Goal: Contribute content: Add original content to the website for others to see

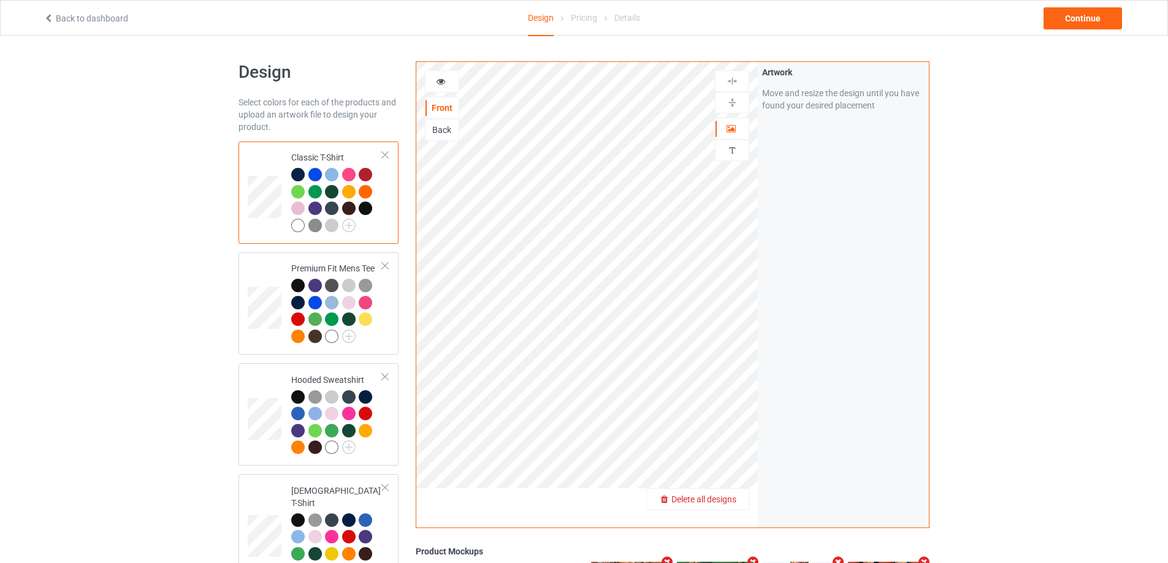
click at [728, 495] on span "Delete all designs" at bounding box center [703, 500] width 65 height 10
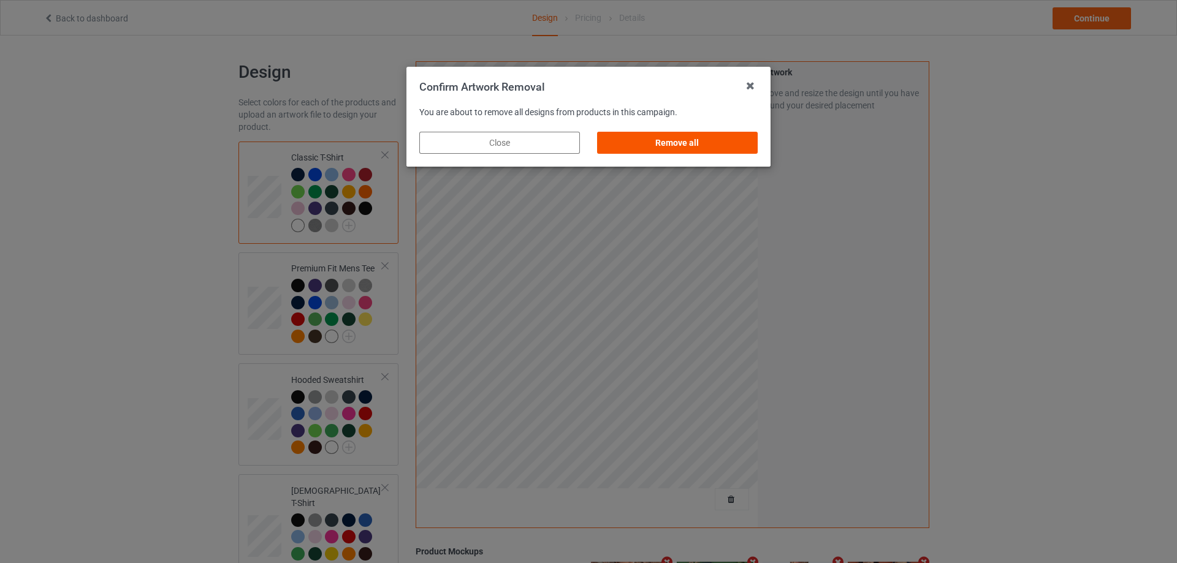
click at [723, 143] on div "Remove all" at bounding box center [677, 143] width 161 height 22
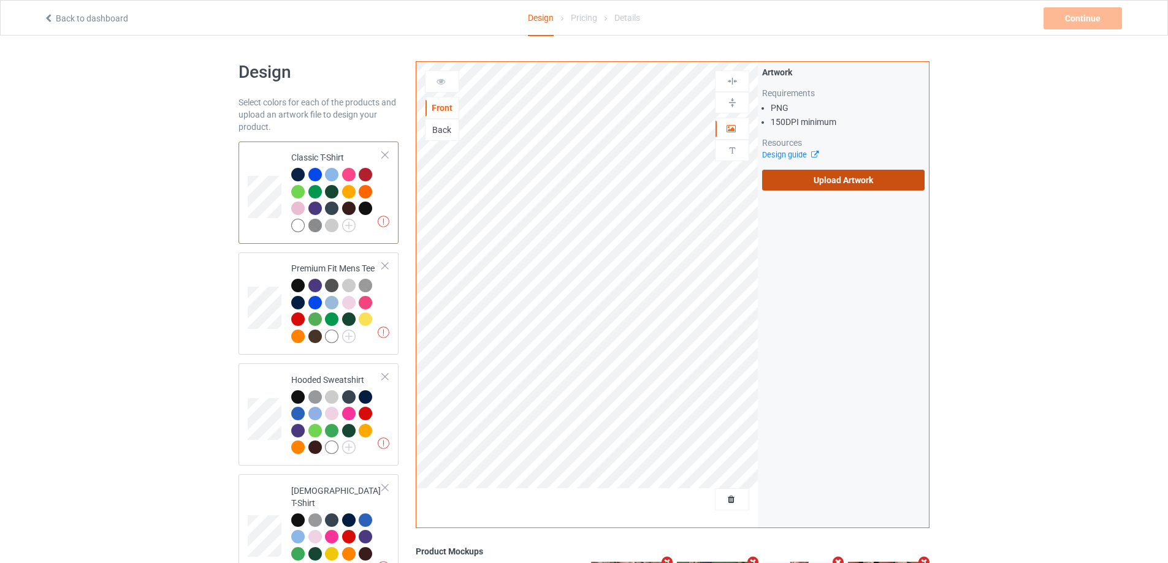
click at [795, 177] on label "Upload Artwork" at bounding box center [843, 180] width 162 height 21
click at [0, 0] on input "Upload Artwork" at bounding box center [0, 0] width 0 height 0
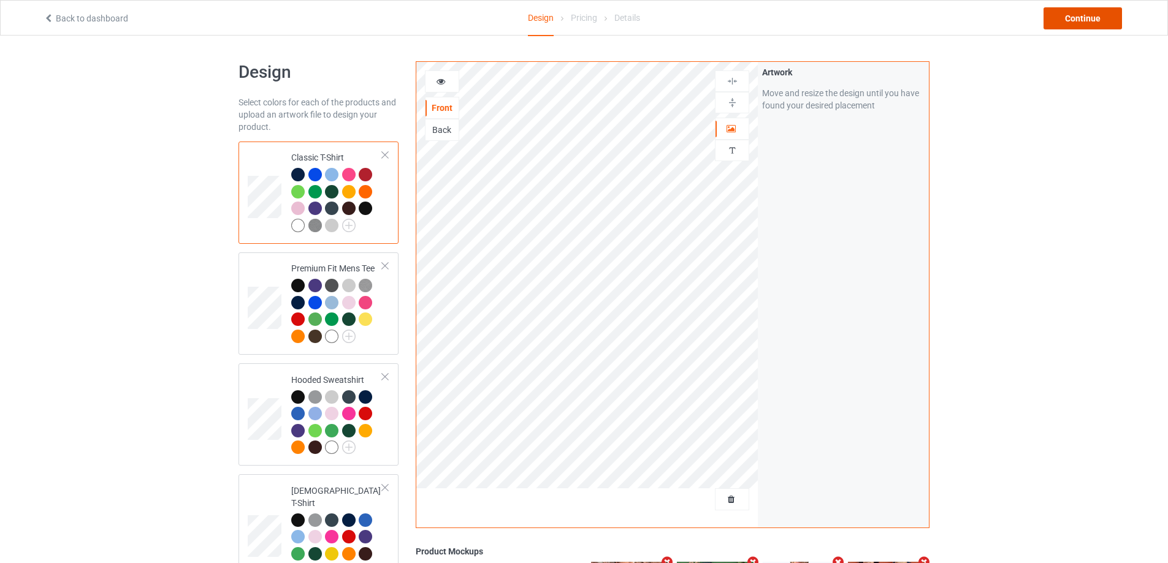
click at [1082, 17] on div "Continue" at bounding box center [1082, 18] width 78 height 22
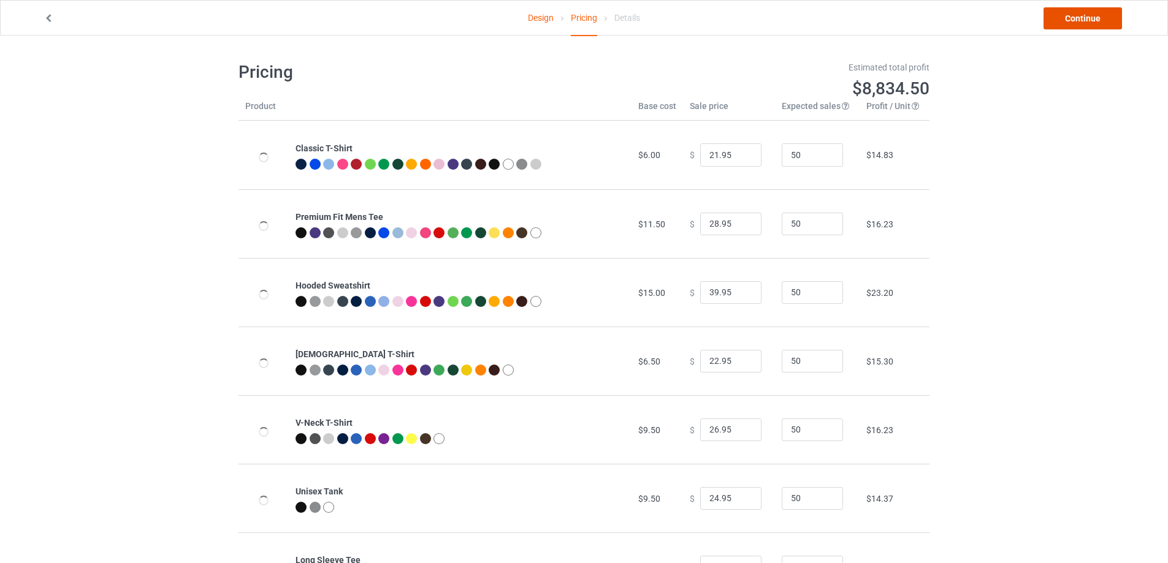
click at [1082, 17] on link "Continue" at bounding box center [1082, 18] width 78 height 22
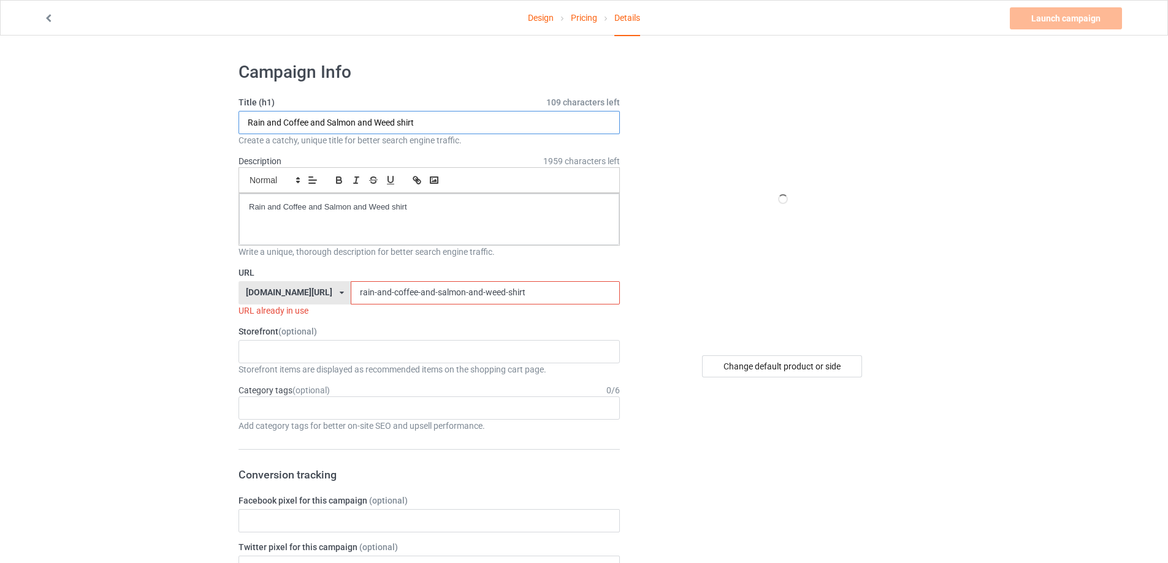
drag, startPoint x: 156, startPoint y: 91, endPoint x: 148, endPoint y: 90, distance: 8.0
paste input "the heart of a lion ya ma"
type input "the heart of a lion ya ma shirt"
drag, startPoint x: 450, startPoint y: 225, endPoint x: 174, endPoint y: 186, distance: 278.6
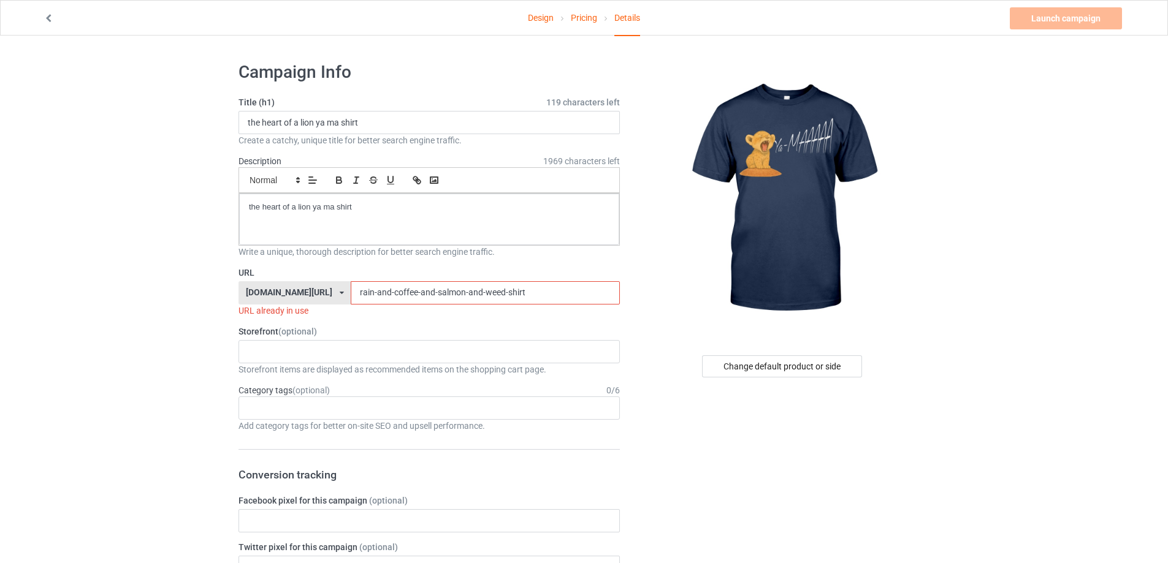
drag, startPoint x: 223, startPoint y: 256, endPoint x: 221, endPoint y: 248, distance: 7.6
paste input "the-heart-of-a-lion-ya-ma"
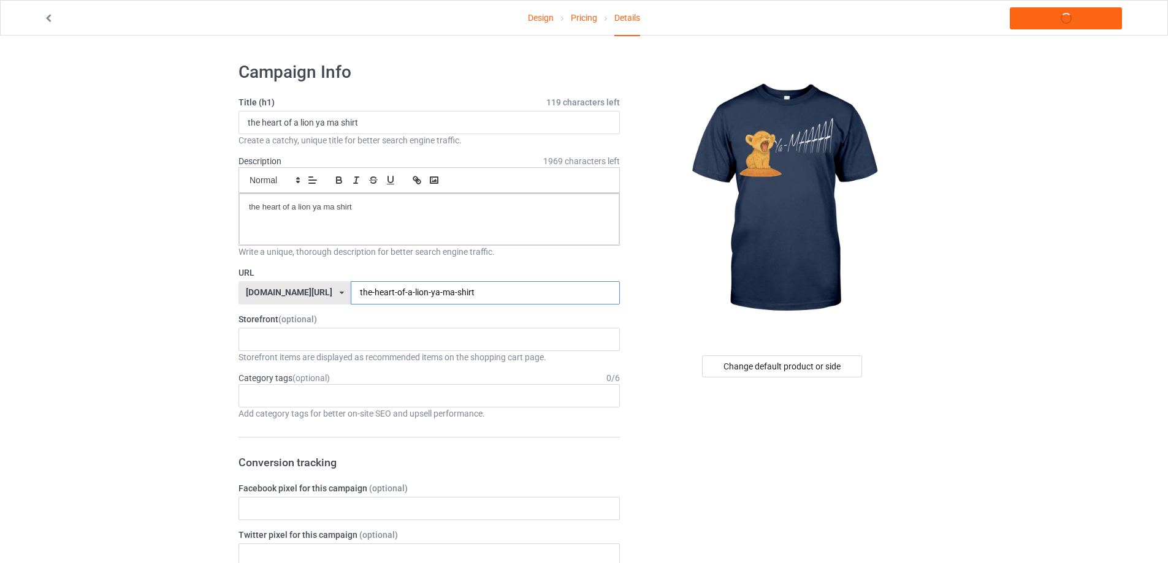
type input "the-heart-of-a-lion-ya-ma-shirt"
drag, startPoint x: 338, startPoint y: 202, endPoint x: 100, endPoint y: 197, distance: 237.9
copy p "the heart of a lion ya ma shirt"
click at [1061, 25] on link "Launch campaign" at bounding box center [1066, 18] width 112 height 22
